Goal: Transaction & Acquisition: Subscribe to service/newsletter

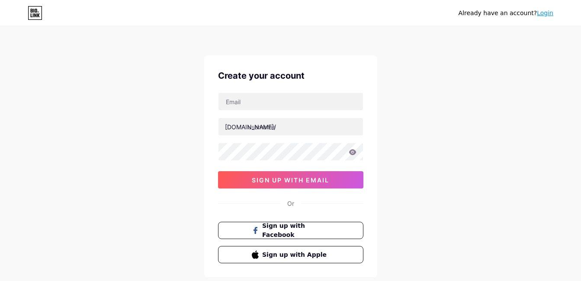
click at [544, 11] on link "Login" at bounding box center [545, 13] width 16 height 7
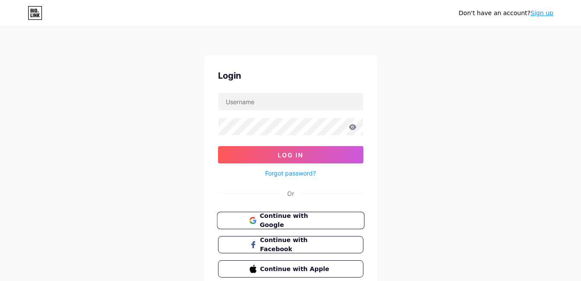
click at [294, 225] on button "Continue with Google" at bounding box center [290, 221] width 147 height 18
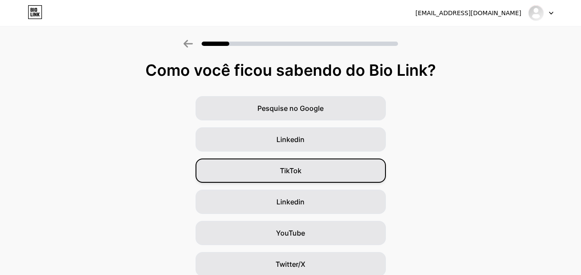
click at [307, 167] on div "TikTok" at bounding box center [290, 170] width 190 height 24
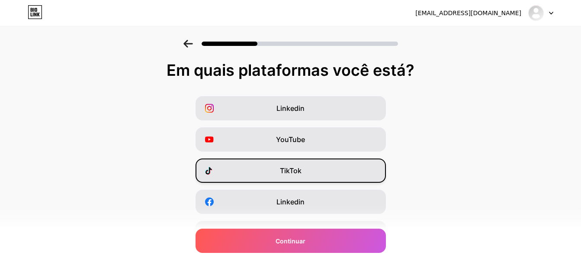
click at [299, 168] on span "TikTok" at bounding box center [291, 170] width 22 height 10
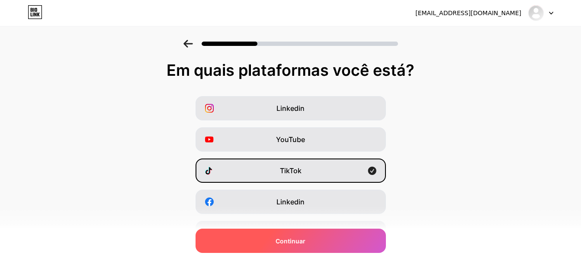
click at [302, 239] on span "Continuar" at bounding box center [290, 240] width 30 height 9
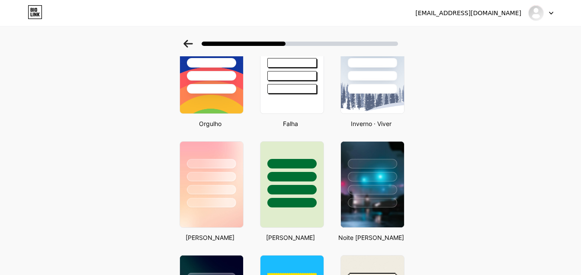
scroll to position [185, 0]
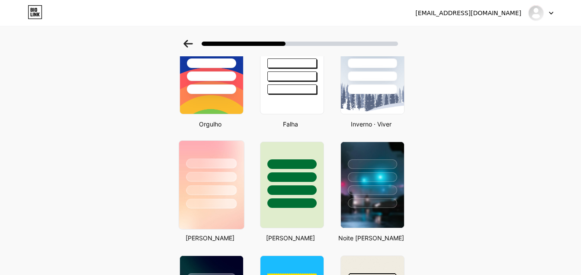
click at [221, 179] on div at bounding box center [211, 177] width 51 height 10
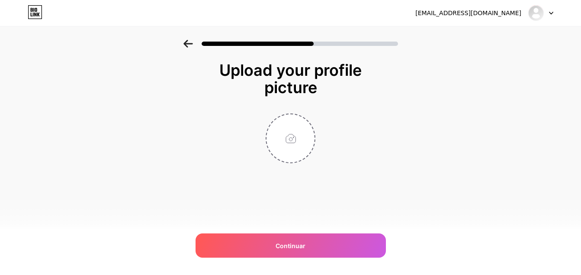
scroll to position [0, 0]
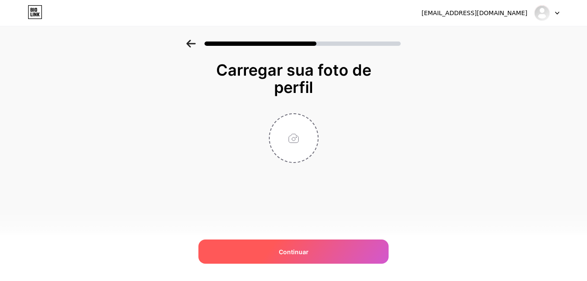
click at [307, 246] on div "Continuar" at bounding box center [293, 252] width 190 height 24
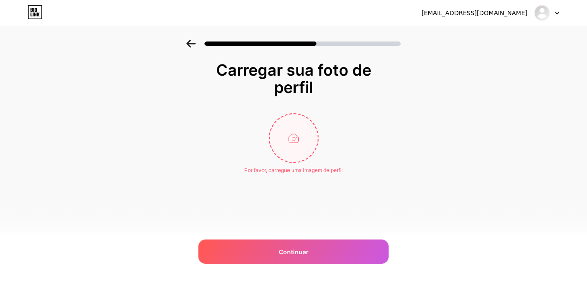
click at [294, 132] on input "file" at bounding box center [294, 138] width 48 height 48
click at [295, 122] on input "file" at bounding box center [294, 138] width 48 height 48
type input "C:\fakepath\d074d39c97fc687056a109980678cbc3~tplv-tiktokx-cropcenter_1080_1080.…"
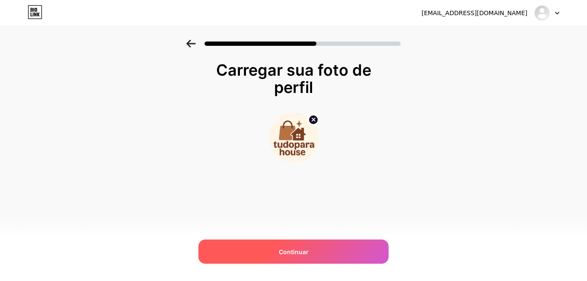
click at [310, 249] on div "Continuar" at bounding box center [293, 252] width 190 height 24
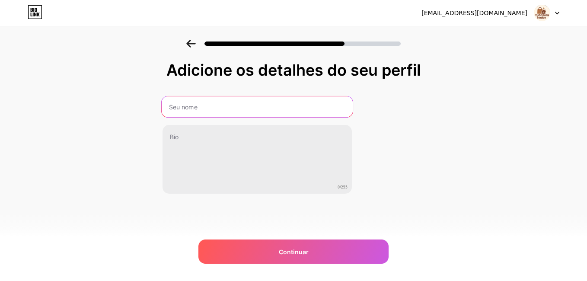
click at [175, 106] on input "text" at bounding box center [257, 106] width 191 height 21
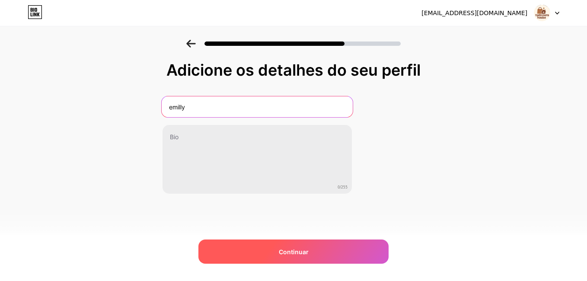
type input "emilly"
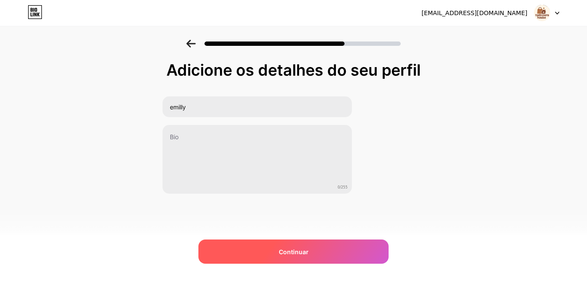
click at [241, 261] on div "Continuar" at bounding box center [293, 252] width 190 height 24
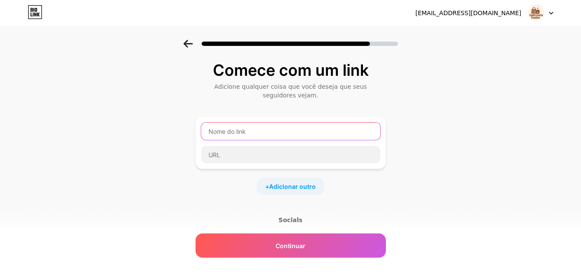
click at [263, 134] on input "text" at bounding box center [290, 130] width 179 height 17
type input "PRODUTOS DA SHOPEE"
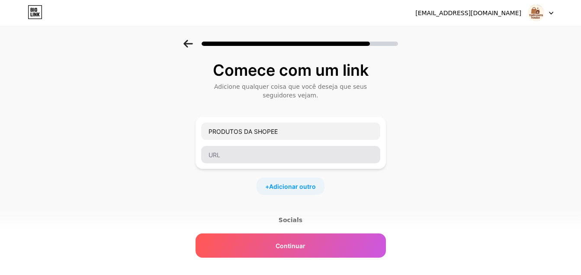
drag, startPoint x: 220, startPoint y: 165, endPoint x: 224, endPoint y: 154, distance: 11.9
click at [224, 154] on div "PRODUTOS DA SHOPEE" at bounding box center [290, 143] width 190 height 52
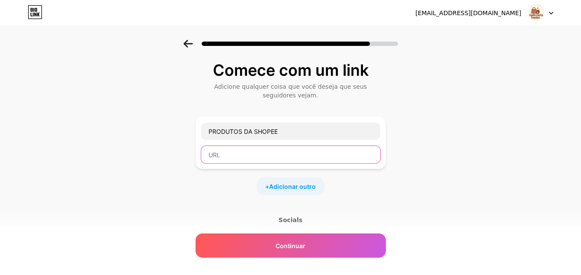
click at [224, 154] on input "text" at bounding box center [290, 154] width 179 height 17
click at [212, 157] on input "text" at bounding box center [290, 154] width 179 height 17
paste input "https://s.shopee.com.br/AUkic8oIld"
type input "https://s.shopee.com.br/AUkic8oIld"
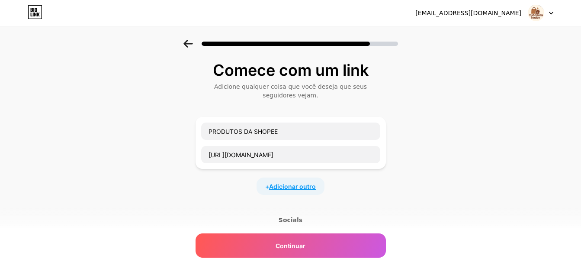
click at [300, 182] on span "Adicionar outro" at bounding box center [292, 186] width 47 height 9
click at [250, 215] on input "text" at bounding box center [290, 214] width 179 height 17
paste input "https://s.shopee.com.br/6VEZr7dRpq"
type input "https://s.shopee.com.br/6VEZr7dRpq"
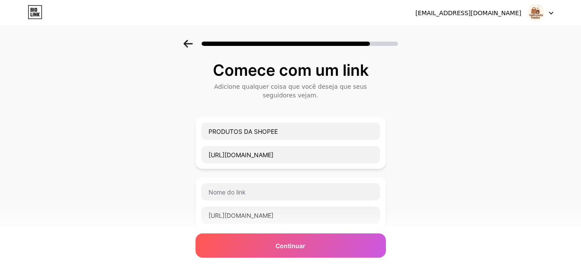
click at [434, 178] on div "Comece com um link Adicione qualquer coisa que você deseja que seus seguidores …" at bounding box center [290, 226] width 581 height 373
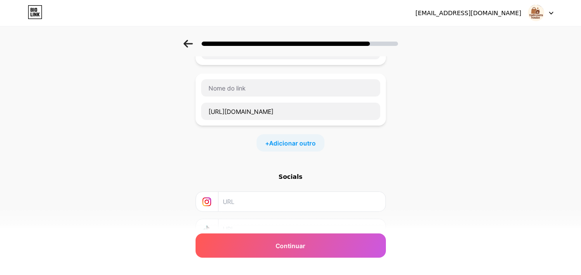
scroll to position [121, 0]
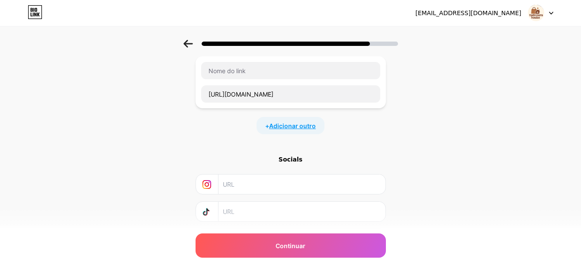
click at [301, 124] on span "Adicionar outro" at bounding box center [292, 125] width 47 height 9
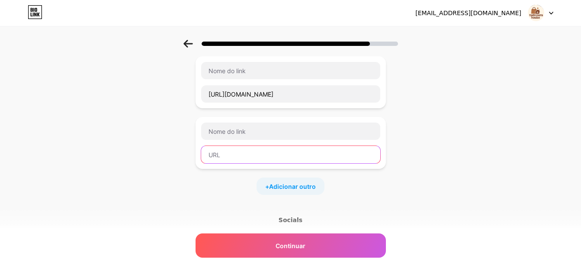
paste input "https://s.shopee.com.br/7AUGdrIELQ"
type input "https://s.shopee.com.br/7AUGdrIELQ"
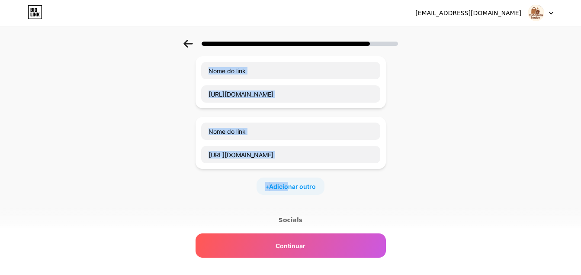
drag, startPoint x: 292, startPoint y: 184, endPoint x: 166, endPoint y: 77, distance: 165.1
click at [166, 77] on div "Comece com um link Adicione qualquer coisa que você deseja que seus seguidores …" at bounding box center [290, 136] width 581 height 434
click at [396, 167] on div "Comece com um link Adicione qualquer coisa que você deseja que seus seguidores …" at bounding box center [290, 136] width 581 height 434
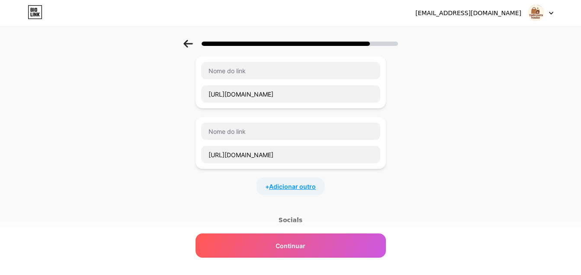
click at [305, 189] on span "Adicionar outro" at bounding box center [292, 186] width 47 height 9
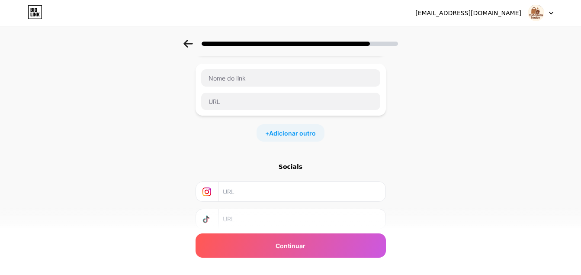
scroll to position [259, 0]
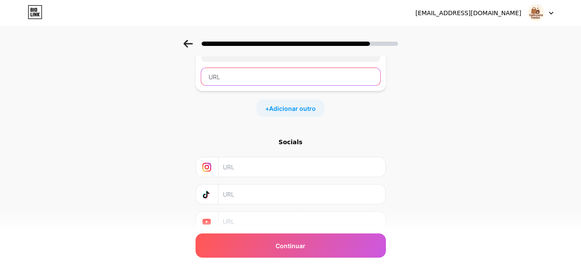
paste input "https://s.shopee.com.br/3LHY5STrgH"
type input "https://s.shopee.com.br/3LHY5STrgH"
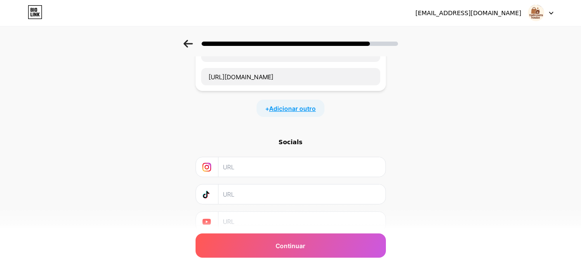
click at [290, 110] on span "Adicionar outro" at bounding box center [292, 108] width 47 height 9
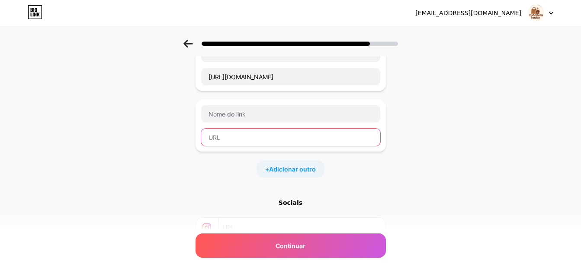
paste input "https://s.shopee.com.br/5VM2fM1dau"
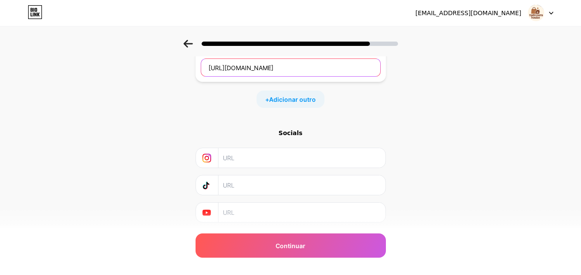
scroll to position [355, 0]
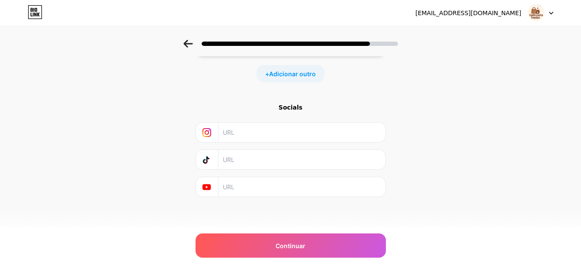
type input "https://s.shopee.com.br/5VM2fM1dau"
click at [362, 160] on input "text" at bounding box center [301, 159] width 157 height 19
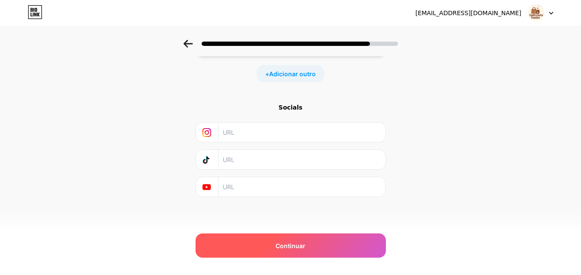
click at [298, 244] on span "Continuar" at bounding box center [290, 245] width 30 height 9
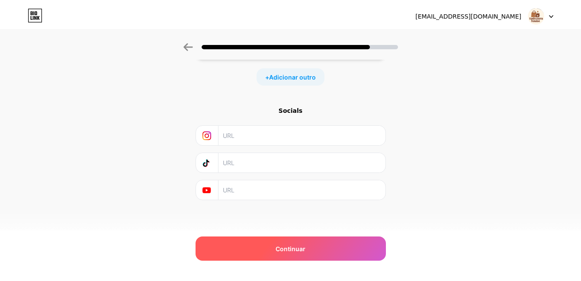
scroll to position [0, 0]
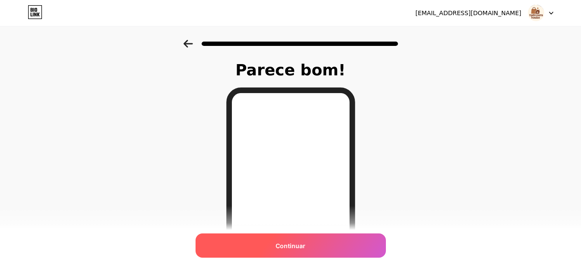
click at [320, 245] on div "Continuar" at bounding box center [290, 245] width 190 height 24
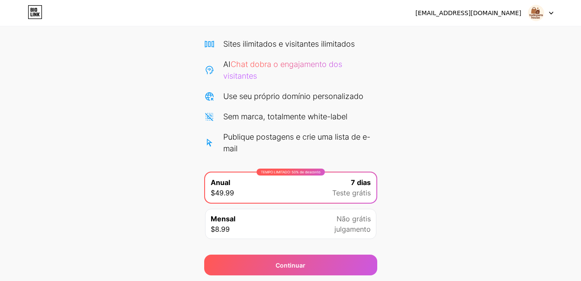
scroll to position [90, 0]
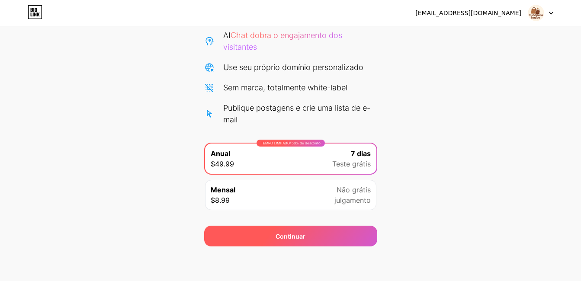
click at [340, 235] on div "Continuar" at bounding box center [290, 236] width 173 height 21
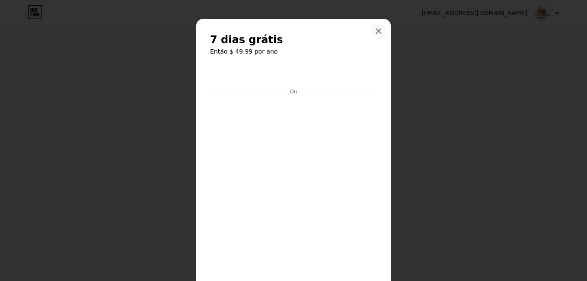
click at [381, 26] on div at bounding box center [379, 31] width 16 height 16
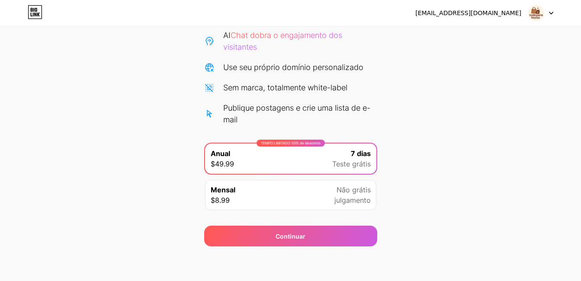
click at [358, 181] on div "Mensal $8.99 Não grátis julgamento" at bounding box center [290, 195] width 171 height 30
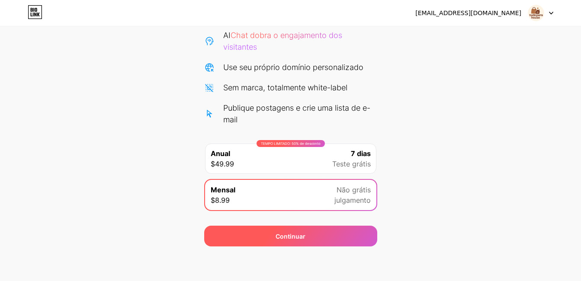
click at [332, 240] on div "Continuar" at bounding box center [290, 236] width 173 height 21
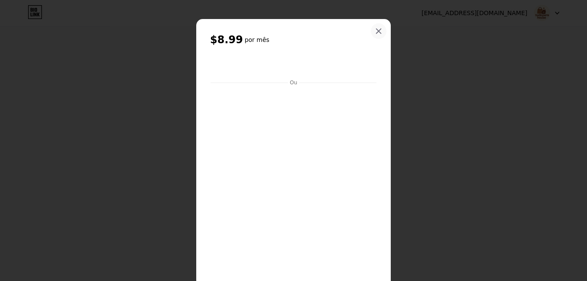
click at [376, 29] on icon at bounding box center [378, 31] width 7 height 7
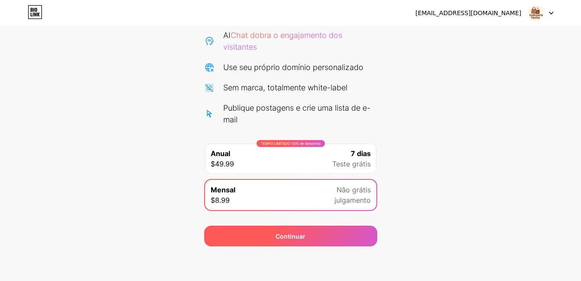
click at [320, 240] on div "Continuar" at bounding box center [290, 236] width 173 height 21
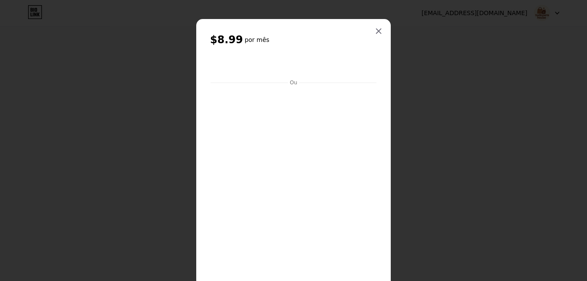
scroll to position [186, 0]
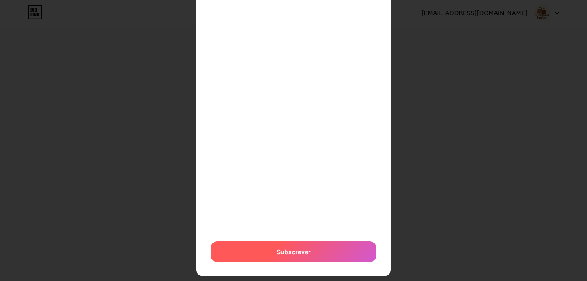
click at [336, 252] on div "Subscrever" at bounding box center [294, 251] width 166 height 21
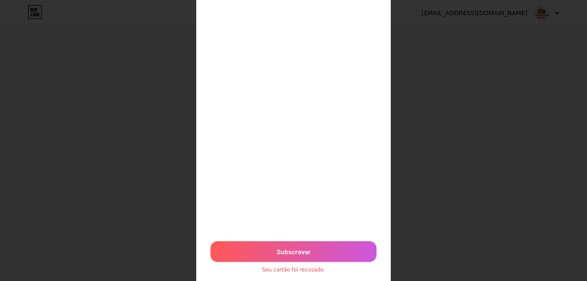
drag, startPoint x: 386, startPoint y: 69, endPoint x: 377, endPoint y: 104, distance: 36.2
click at [377, 104] on div "$8.99 por mês Ou Subscrever Seu cartão foi recusado." at bounding box center [293, 61] width 195 height 454
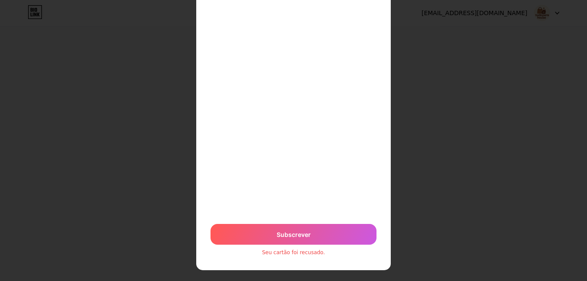
scroll to position [211, 0]
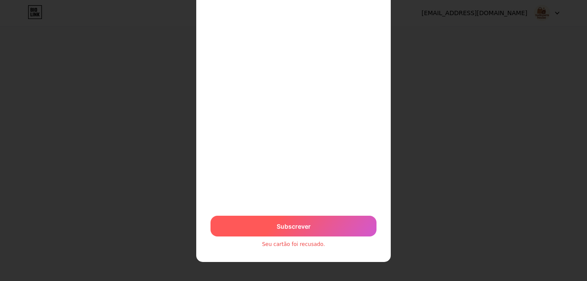
click at [285, 223] on span "Subscrever" at bounding box center [294, 226] width 34 height 9
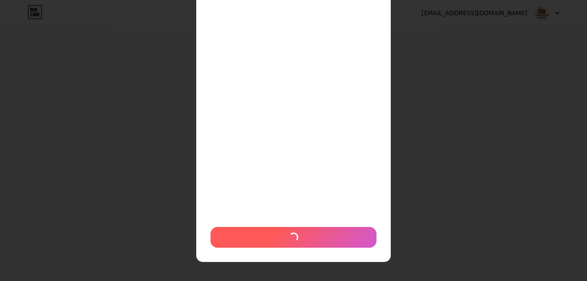
scroll to position [200, 0]
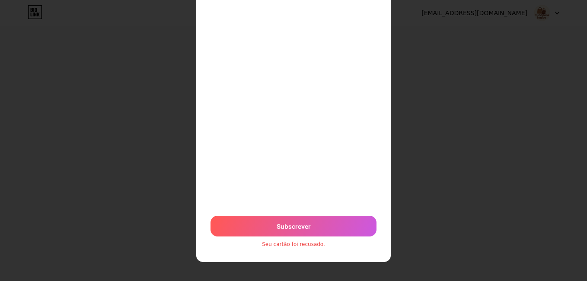
click at [285, 223] on span "Subscrever" at bounding box center [294, 226] width 34 height 9
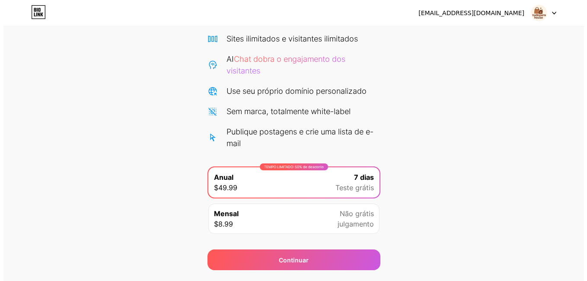
scroll to position [90, 0]
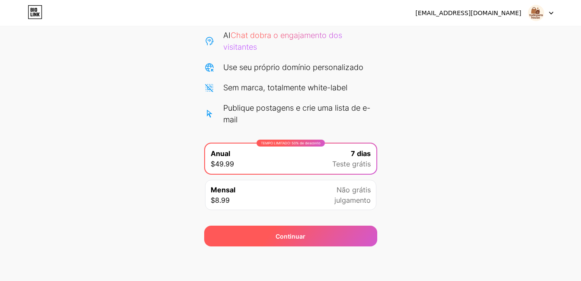
click at [317, 234] on div "Continuar" at bounding box center [290, 236] width 173 height 21
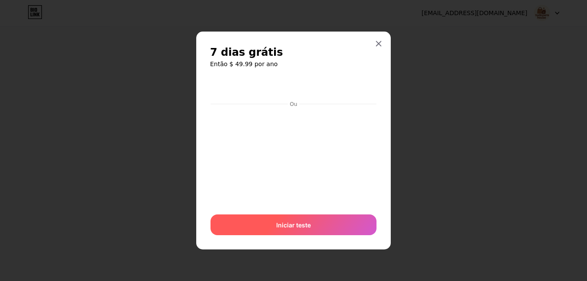
click at [290, 224] on span "Iniciar teste" at bounding box center [293, 225] width 35 height 9
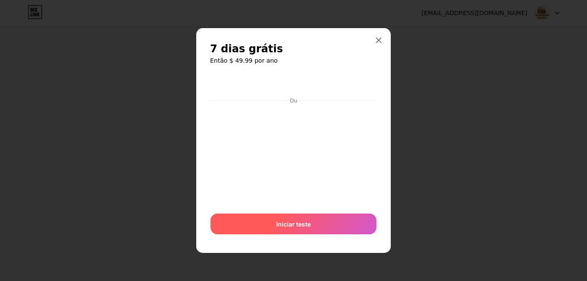
click at [293, 221] on span "Iniciar teste" at bounding box center [293, 224] width 35 height 9
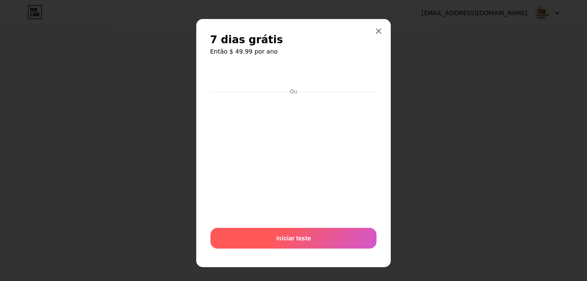
click at [297, 238] on span "Iniciar teste" at bounding box center [293, 238] width 35 height 9
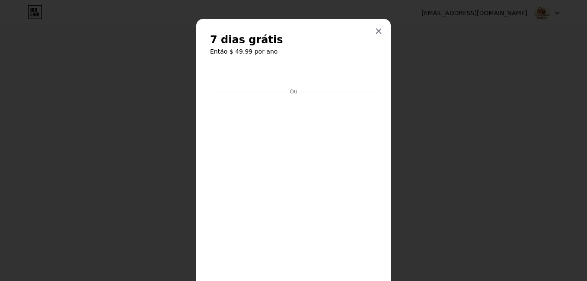
click at [423, 30] on div at bounding box center [293, 140] width 587 height 281
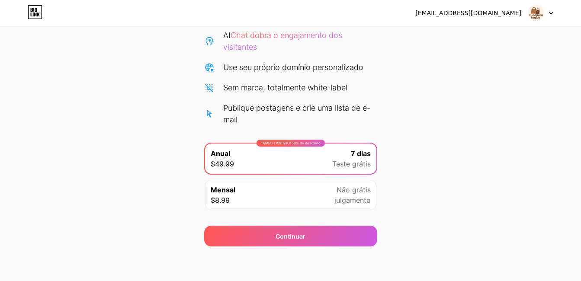
click at [291, 192] on div "Mensal $8.99 Não grátis julgamento" at bounding box center [290, 195] width 171 height 30
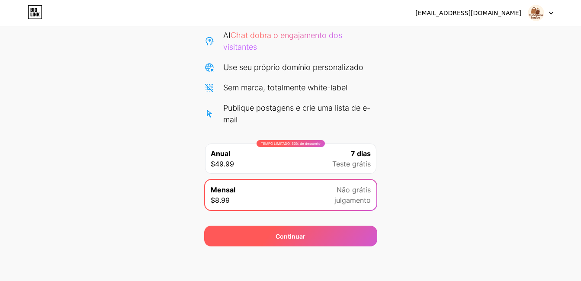
click at [303, 237] on div "Continuar" at bounding box center [290, 236] width 30 height 9
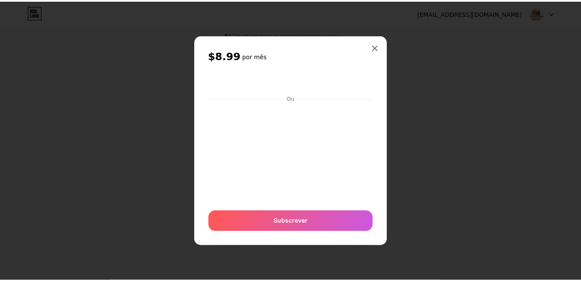
scroll to position [0, 0]
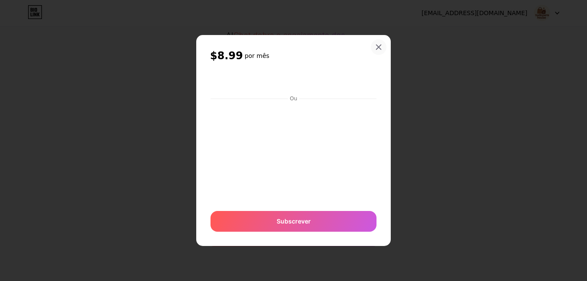
click at [376, 48] on icon at bounding box center [378, 47] width 7 height 7
